Goal: Task Accomplishment & Management: Manage account settings

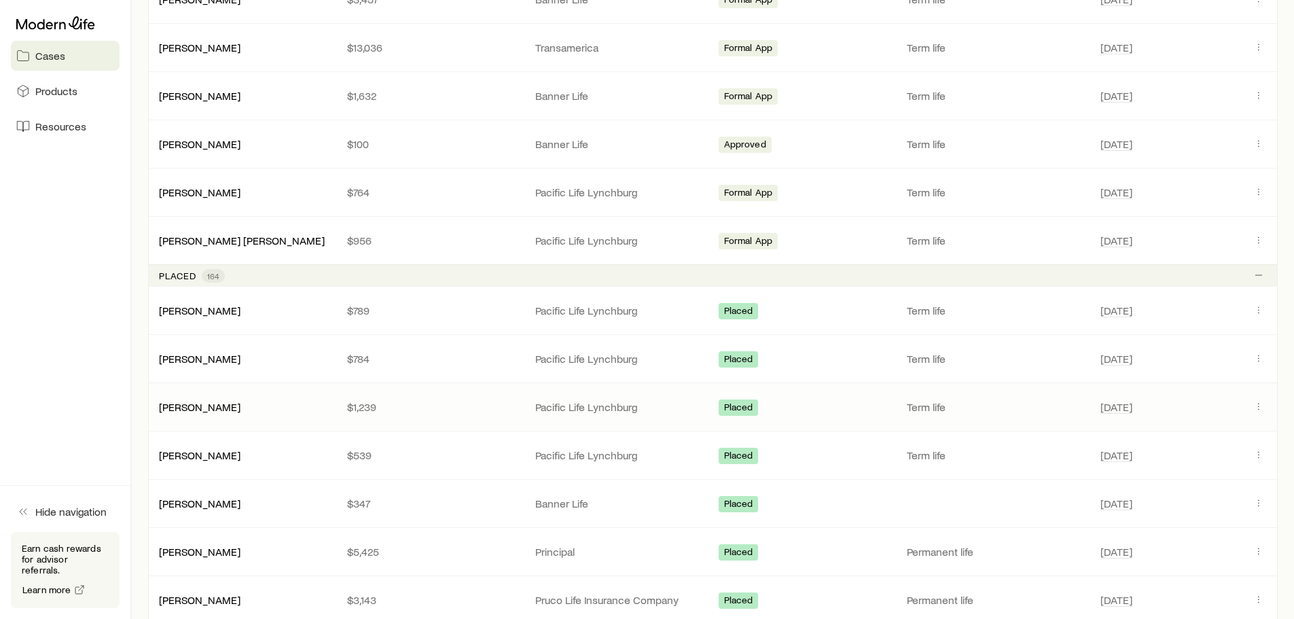
scroll to position [611, 0]
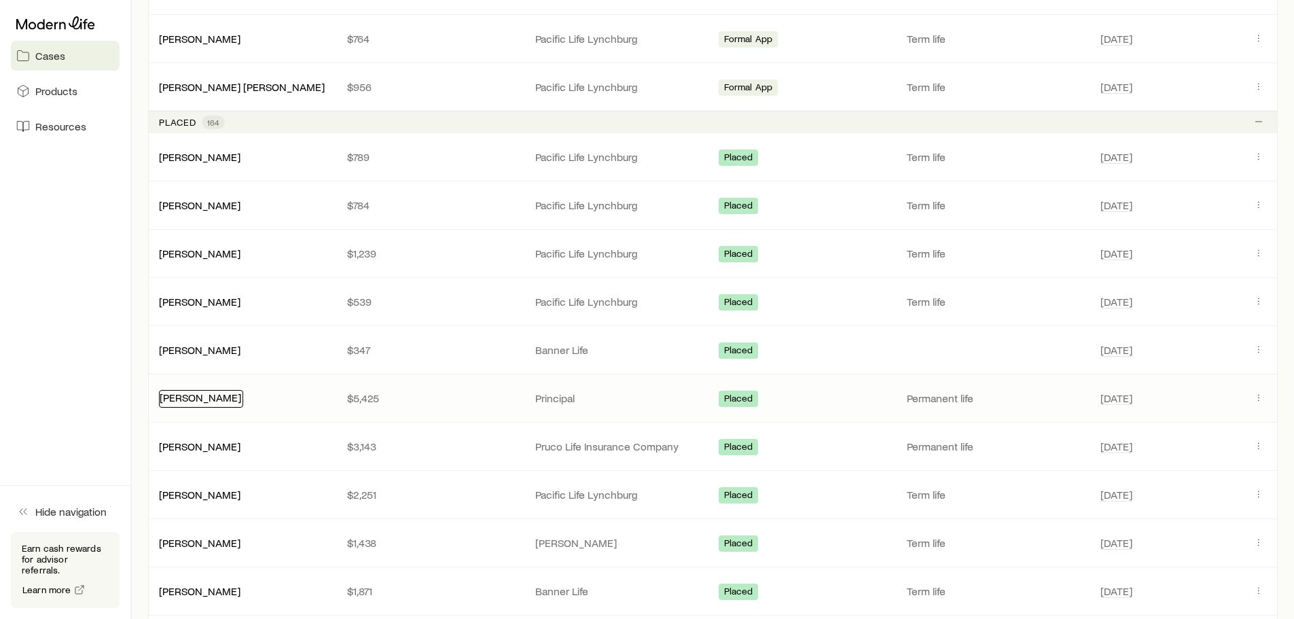
click at [206, 401] on link "[PERSON_NAME]" at bounding box center [200, 397] width 81 height 13
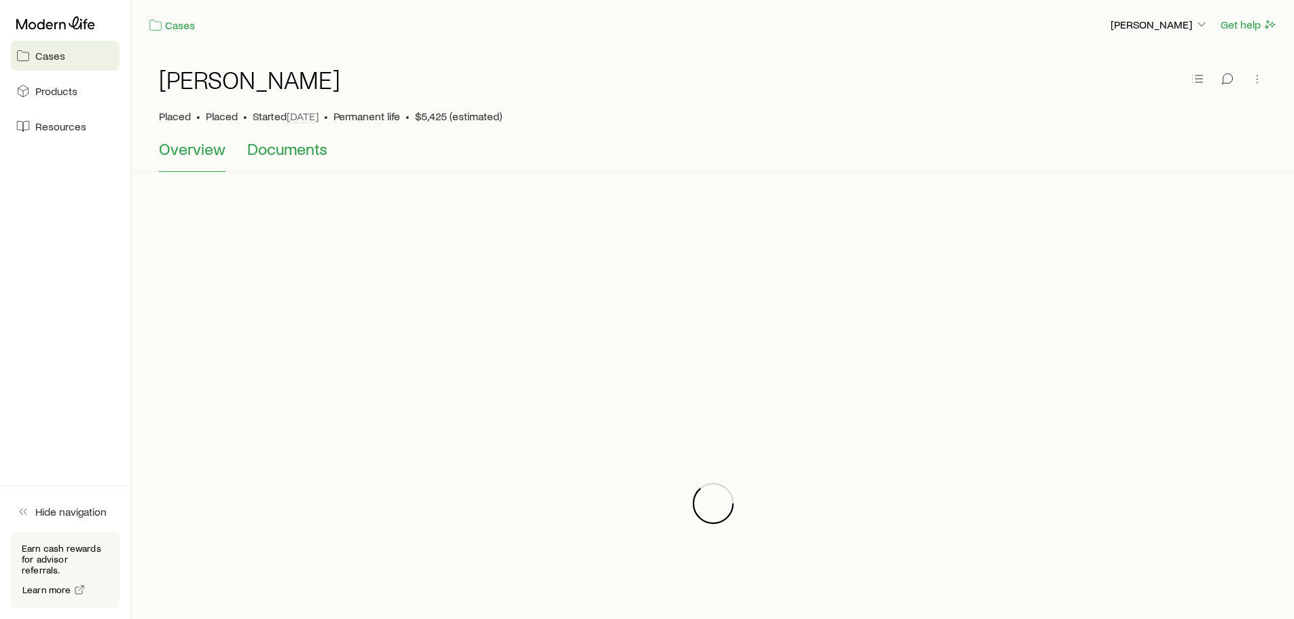
click at [301, 145] on span "Documents" at bounding box center [287, 148] width 80 height 19
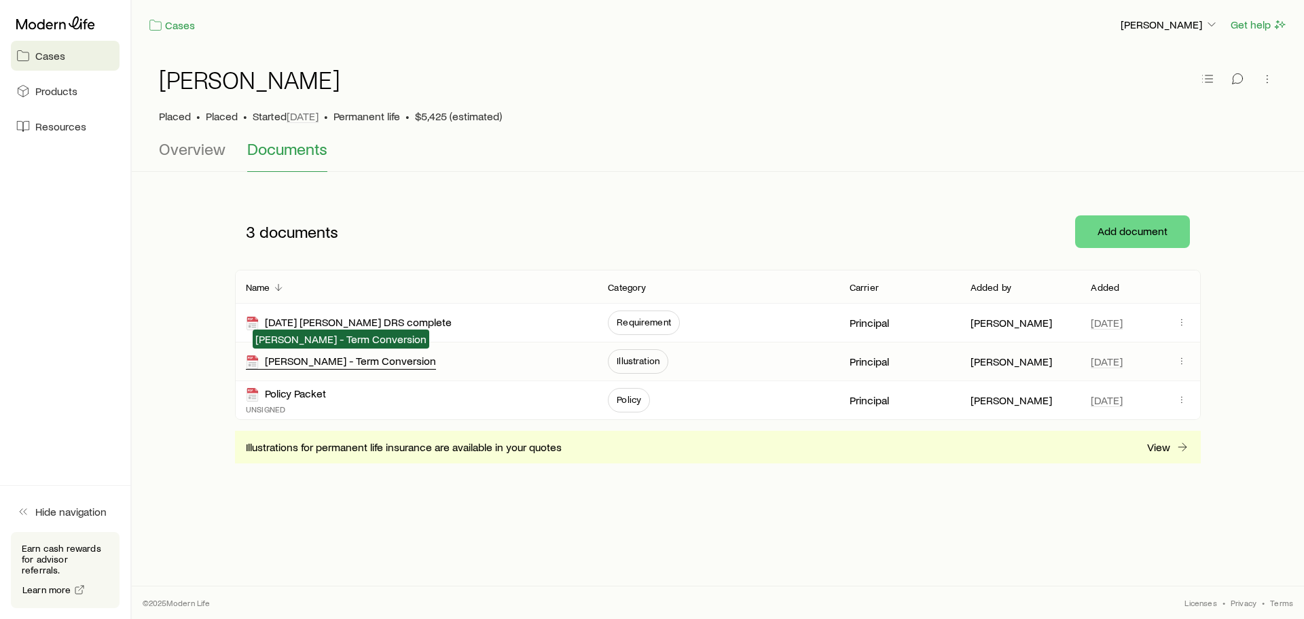
click at [380, 365] on div "[PERSON_NAME] - Term Conversion" at bounding box center [341, 362] width 190 height 16
click at [293, 390] on div "Policy Packet" at bounding box center [286, 394] width 80 height 16
